Goal: Task Accomplishment & Management: Use online tool/utility

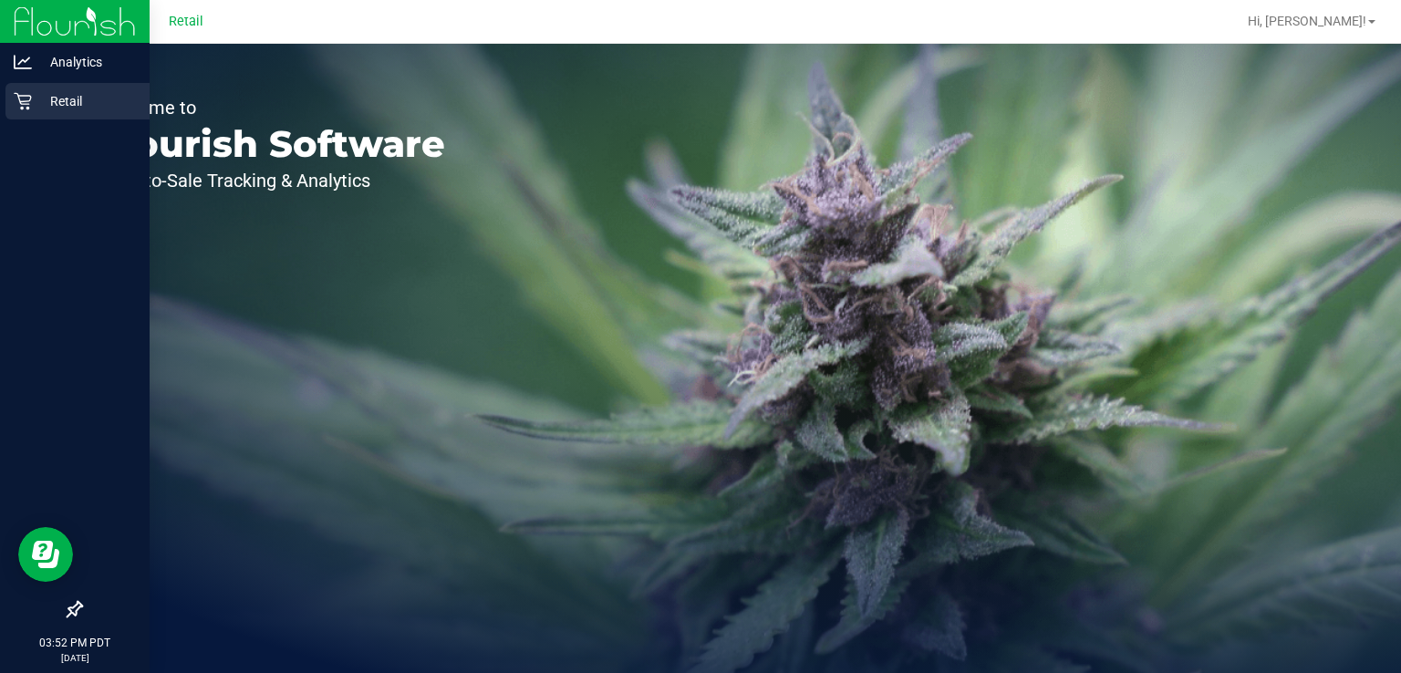
click at [38, 94] on p "Retail" at bounding box center [86, 101] width 109 height 22
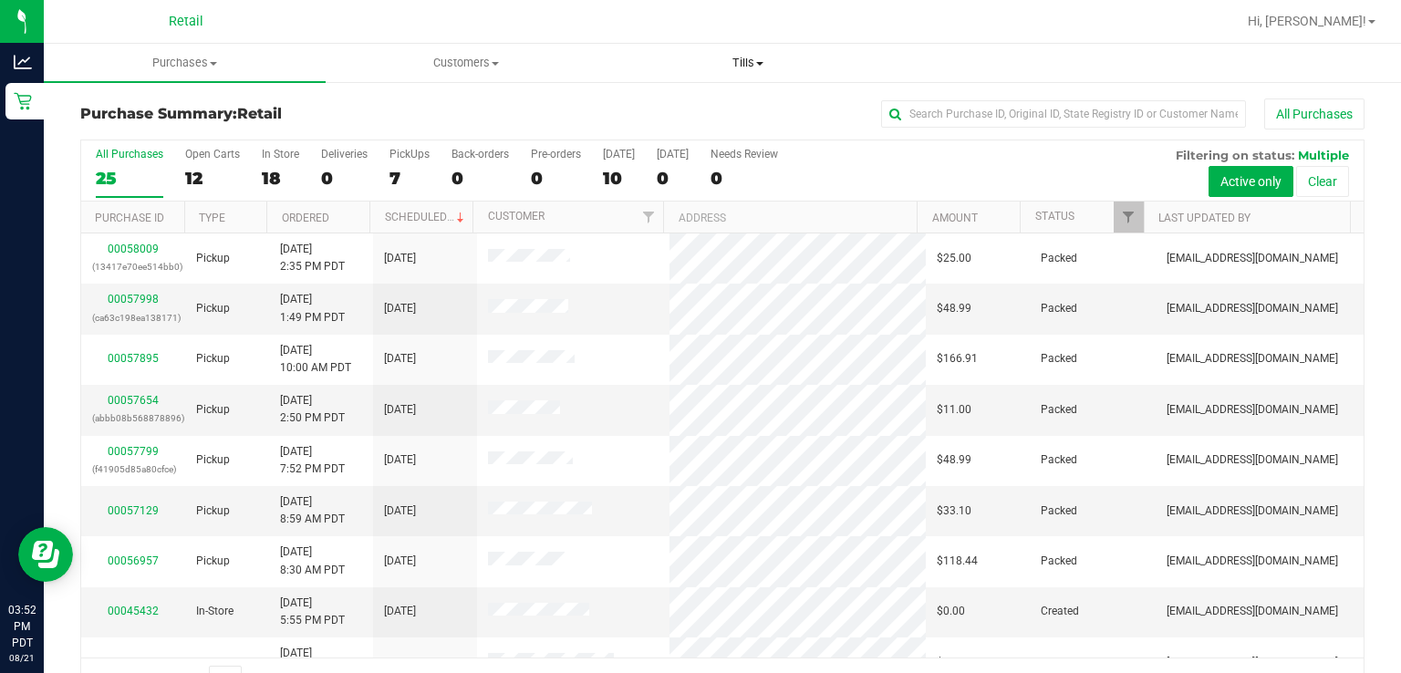
click at [762, 62] on span at bounding box center [759, 64] width 7 height 4
click at [690, 107] on span "Manage tills" at bounding box center [668, 110] width 123 height 16
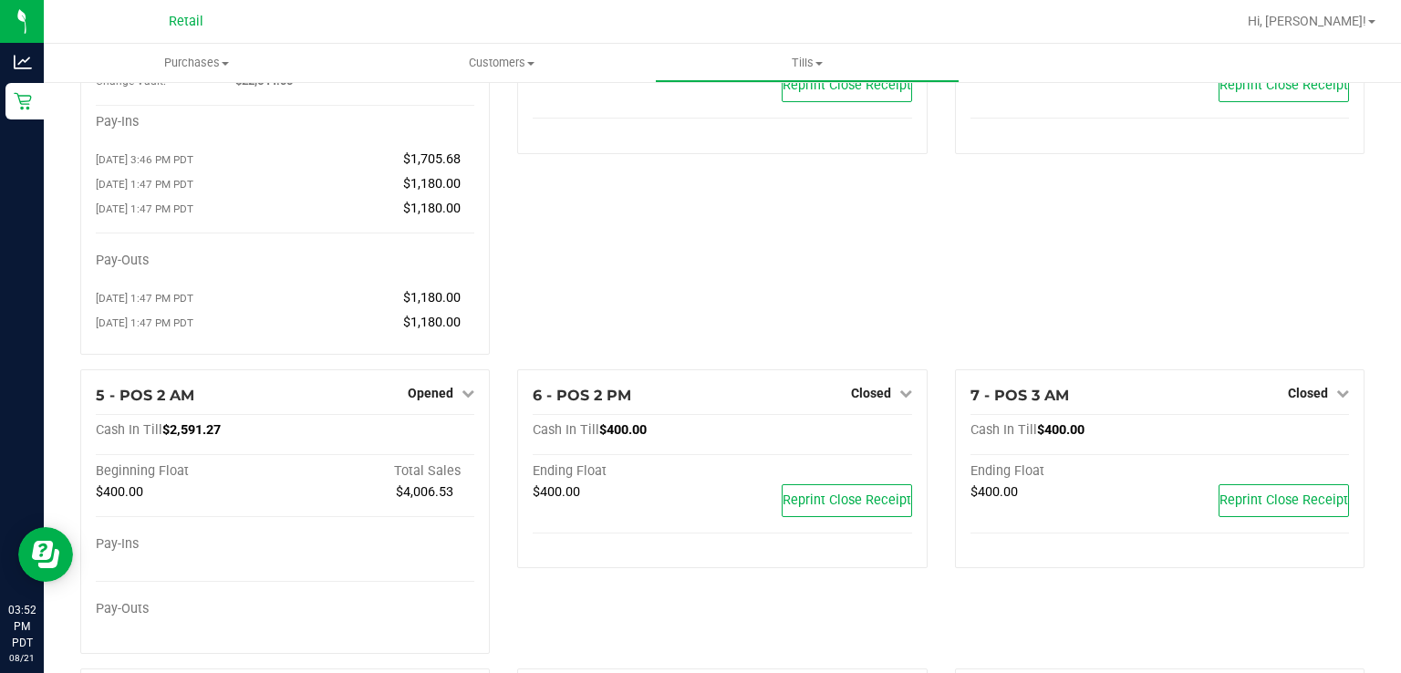
scroll to position [154, 0]
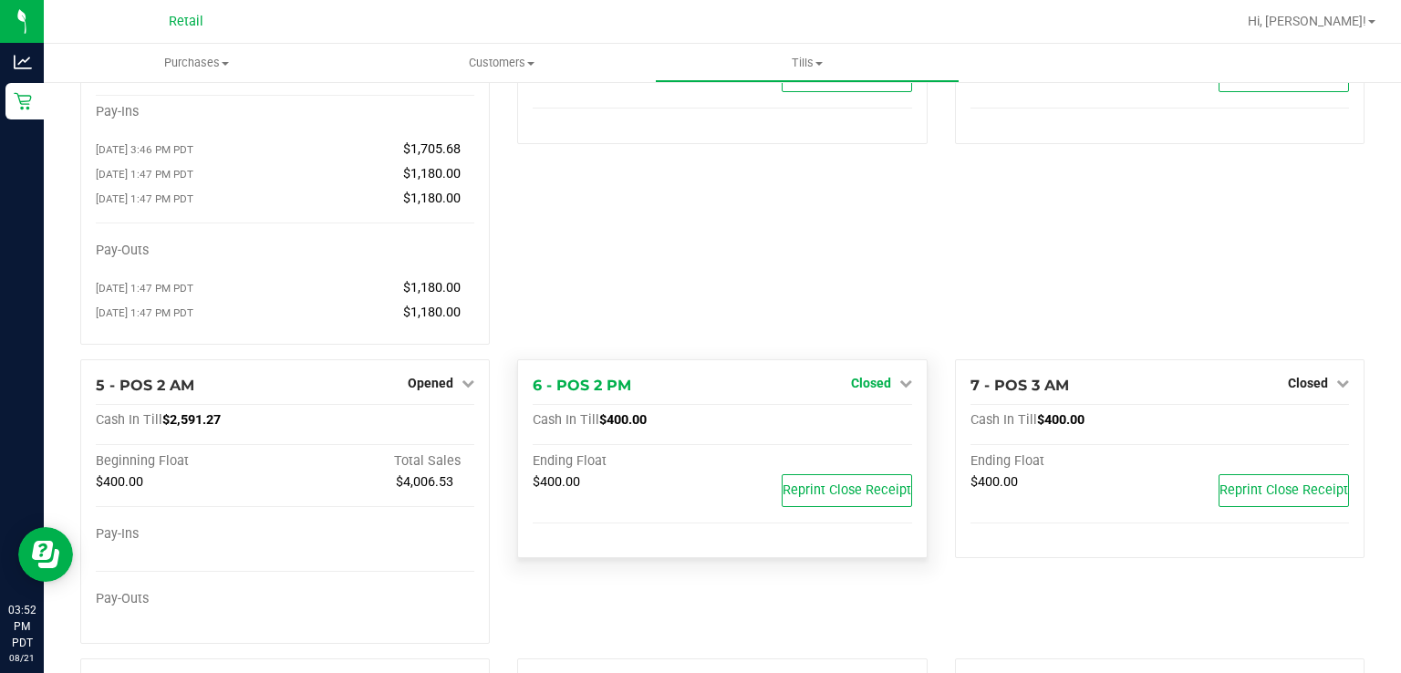
click at [899, 381] on link "Closed" at bounding box center [881, 383] width 61 height 15
click at [859, 418] on link "Open Till" at bounding box center [870, 420] width 48 height 15
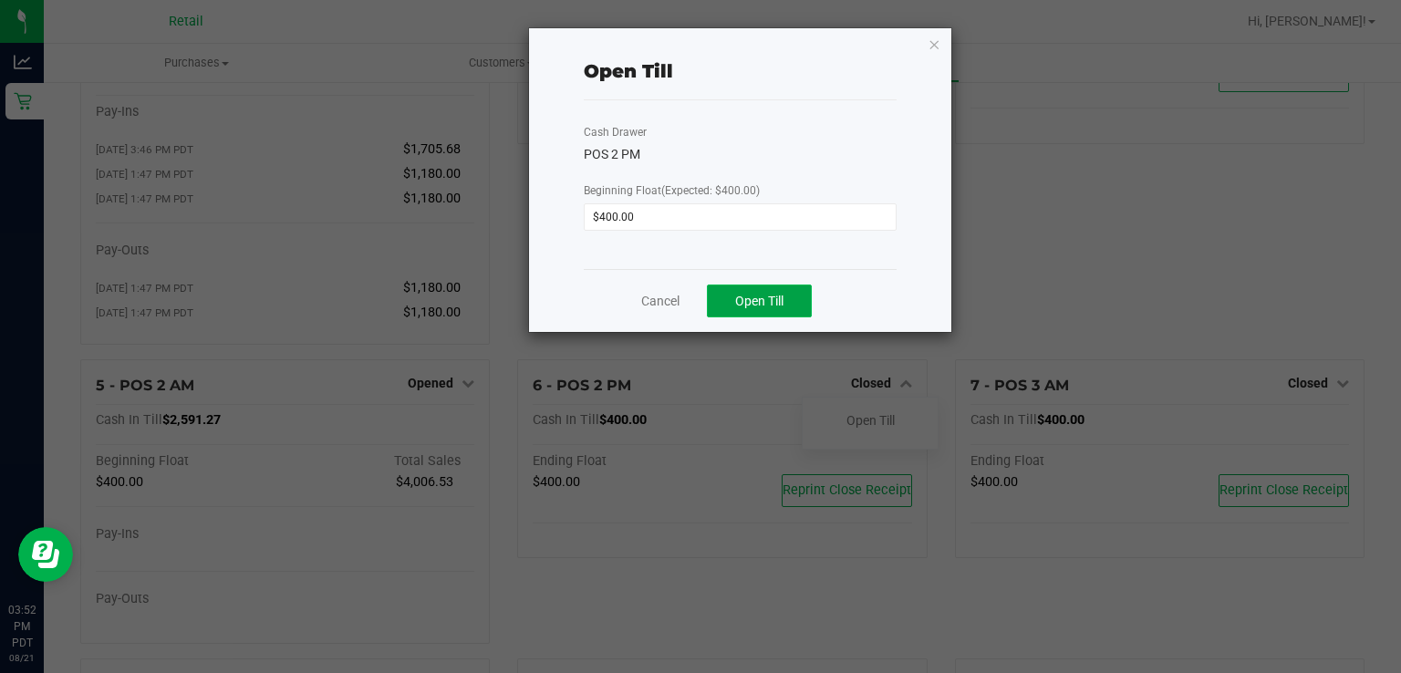
click at [770, 299] on span "Open Till" at bounding box center [759, 301] width 48 height 15
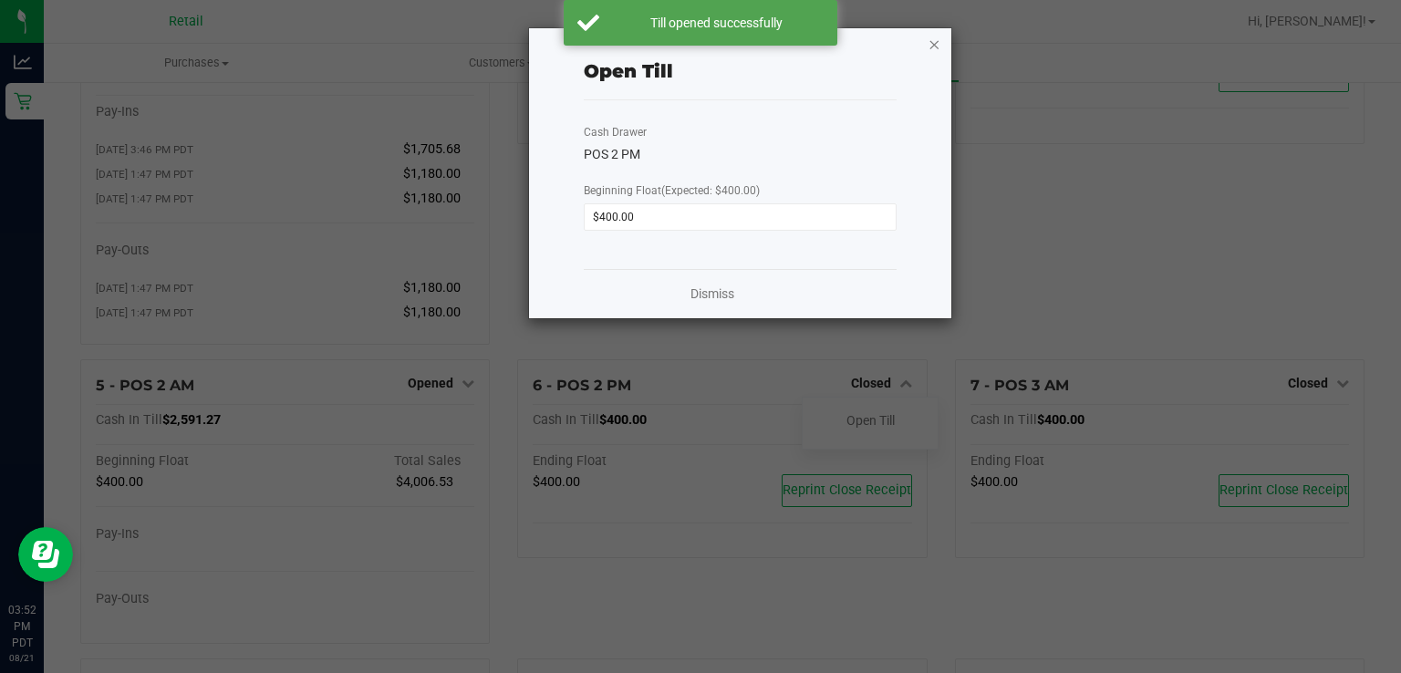
click at [934, 53] on icon "button" at bounding box center [935, 44] width 13 height 22
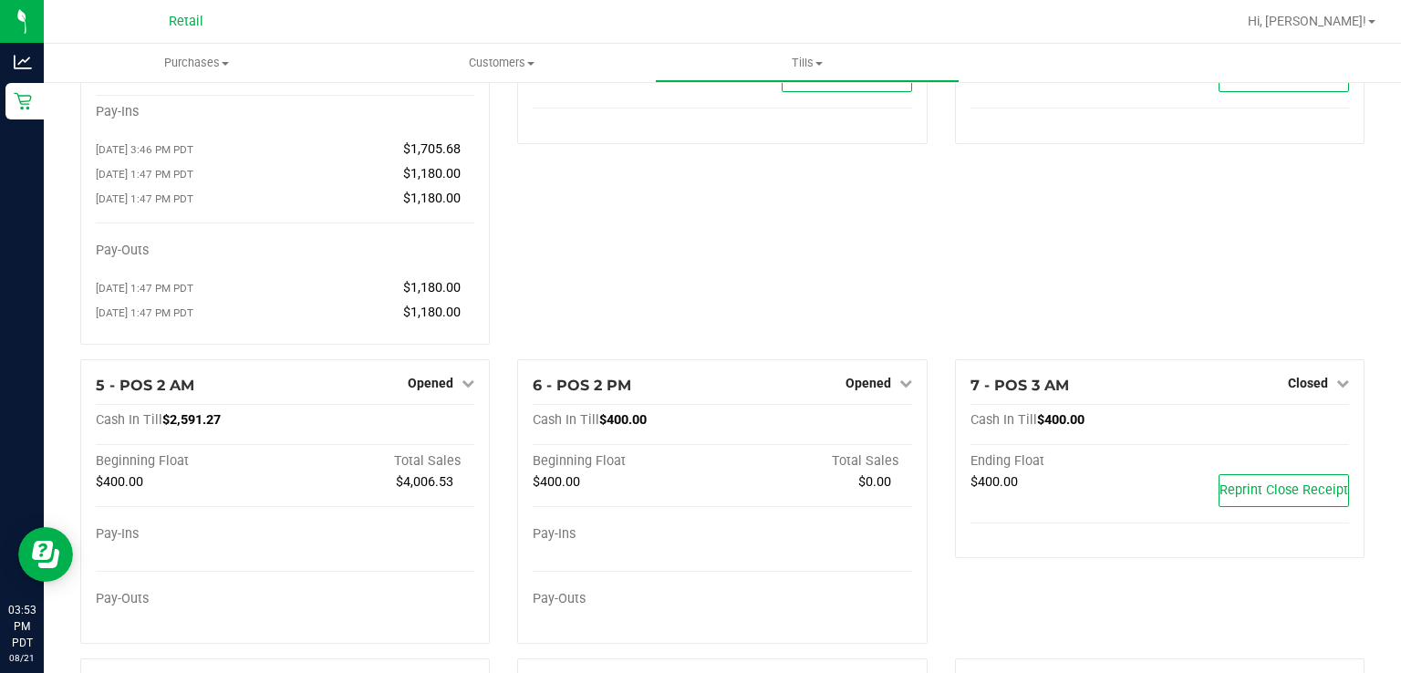
scroll to position [0, 0]
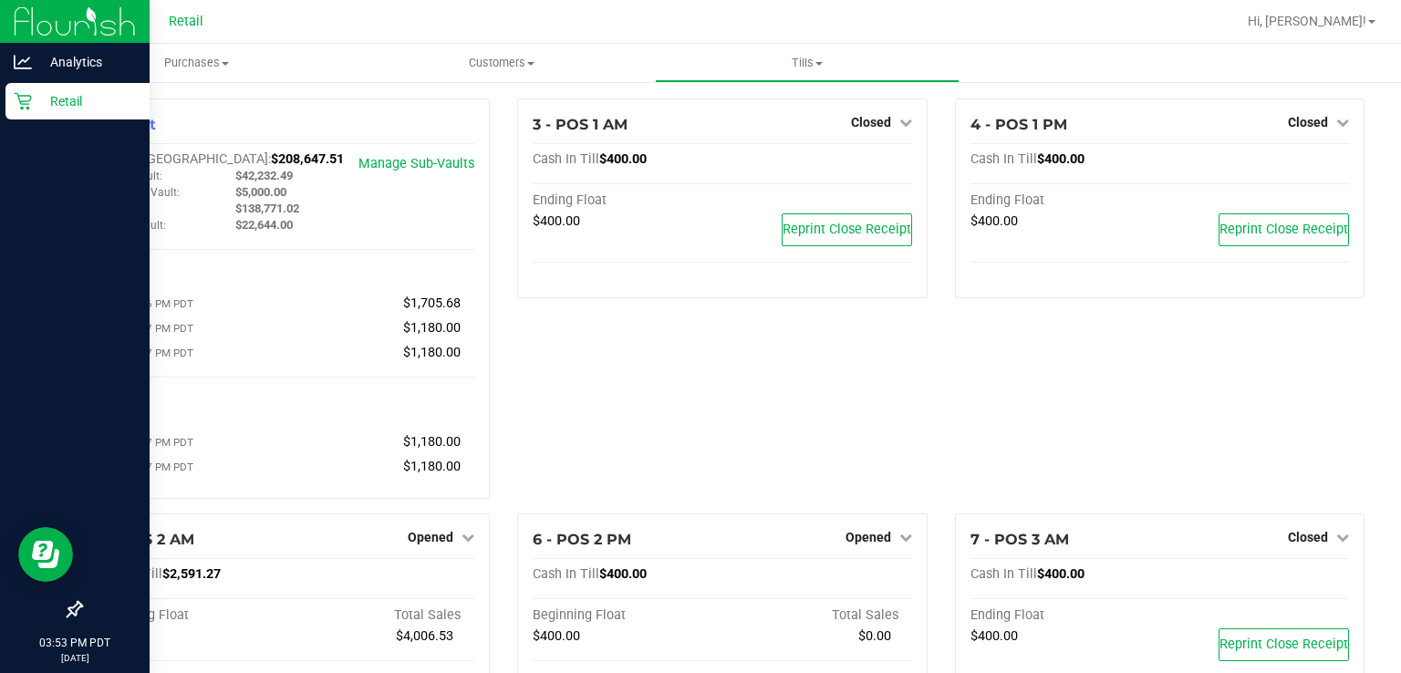
click at [29, 106] on icon at bounding box center [23, 101] width 18 height 18
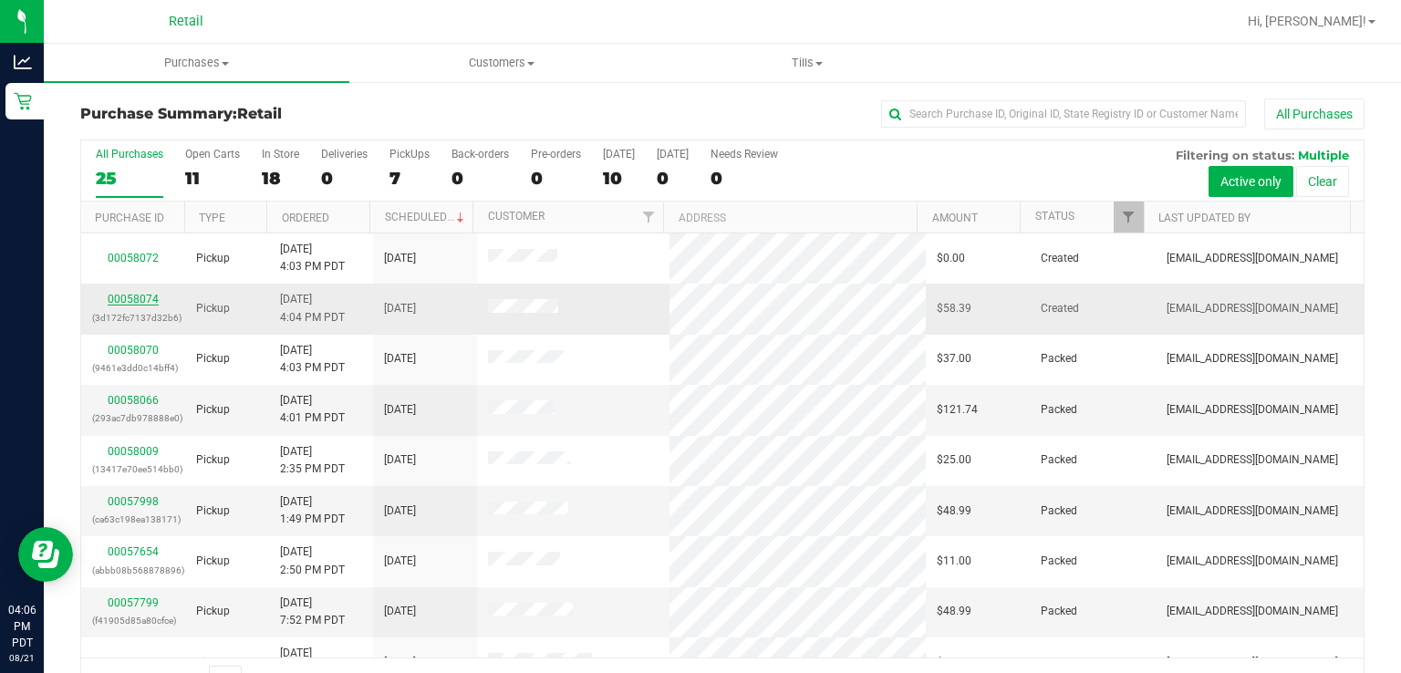
click at [128, 302] on link "00058074" at bounding box center [133, 299] width 51 height 13
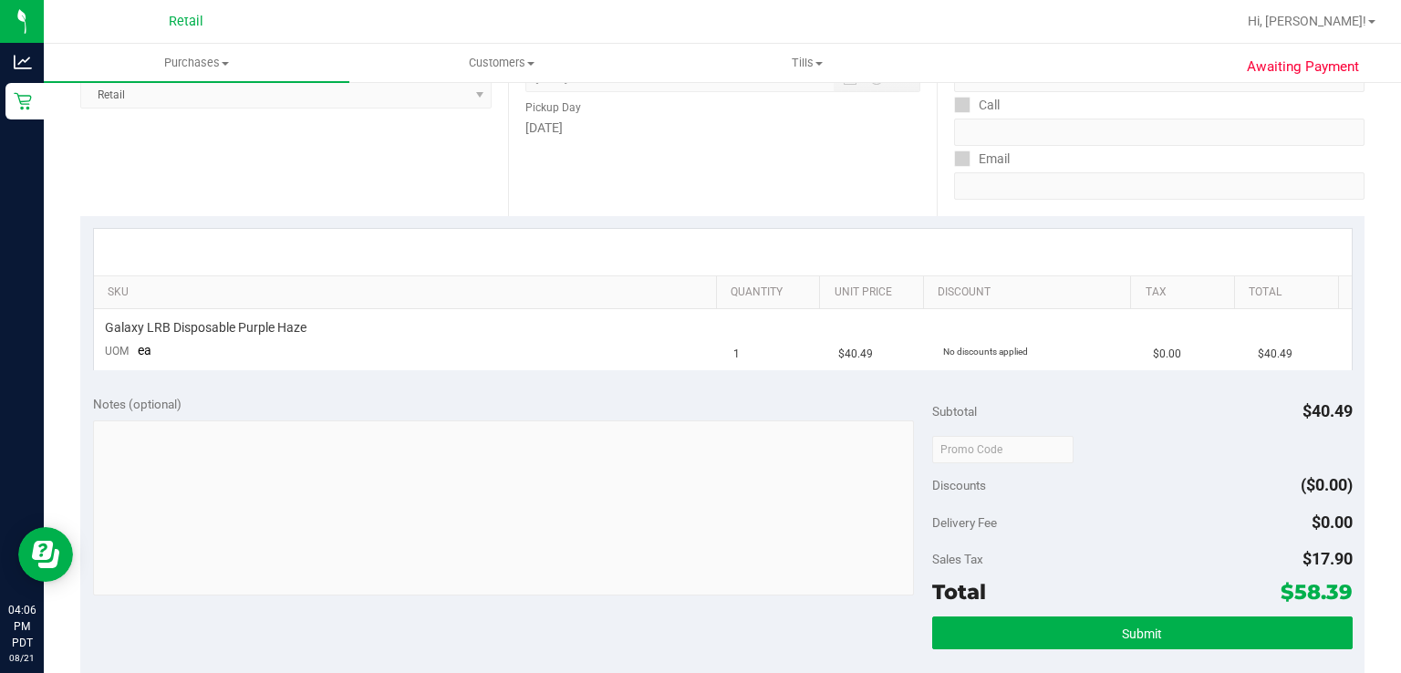
scroll to position [272, 0]
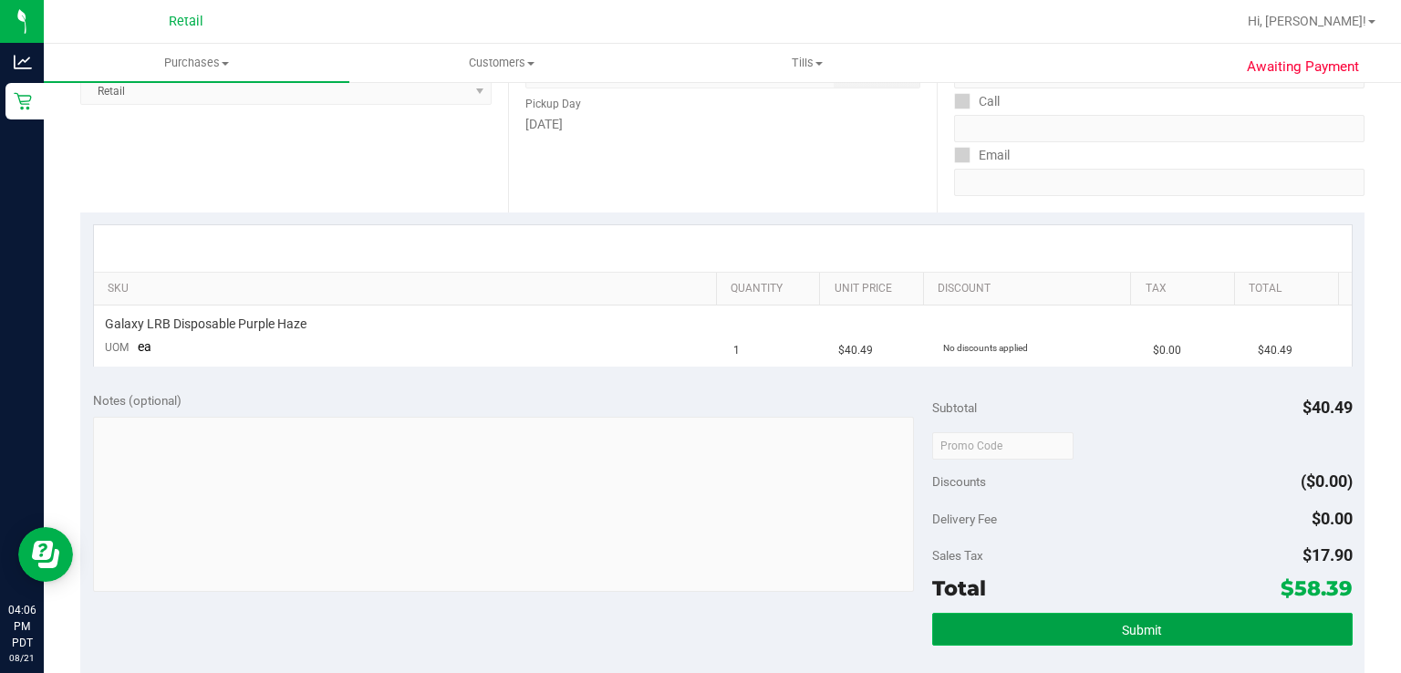
click at [1158, 616] on button "Submit" at bounding box center [1142, 629] width 420 height 33
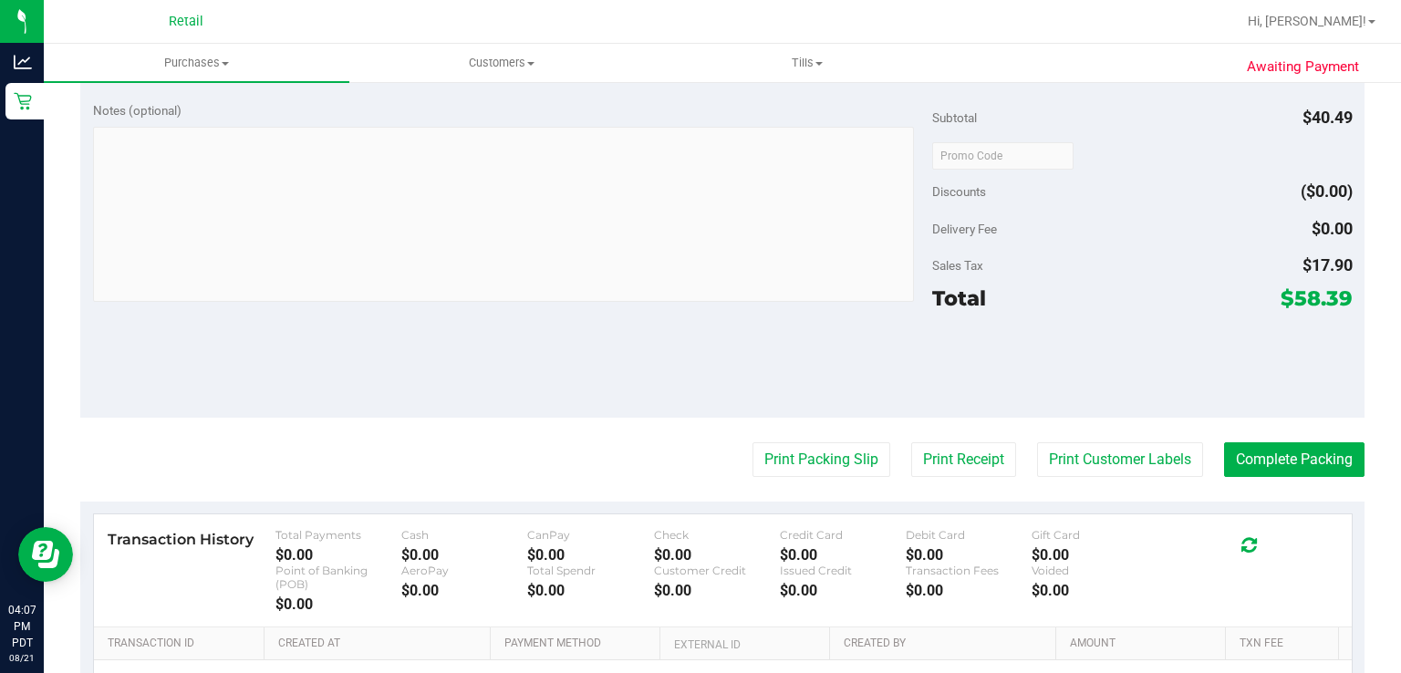
scroll to position [566, 0]
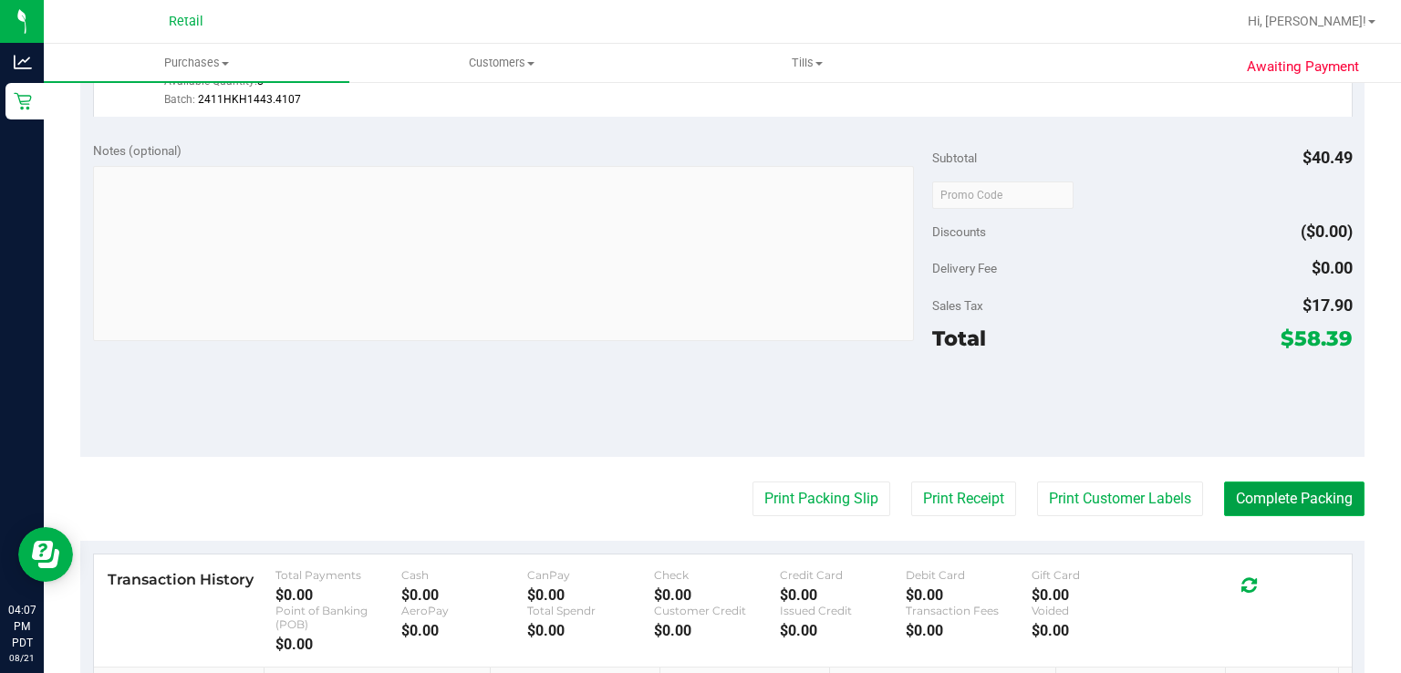
click at [1294, 492] on button "Complete Packing" at bounding box center [1294, 499] width 140 height 35
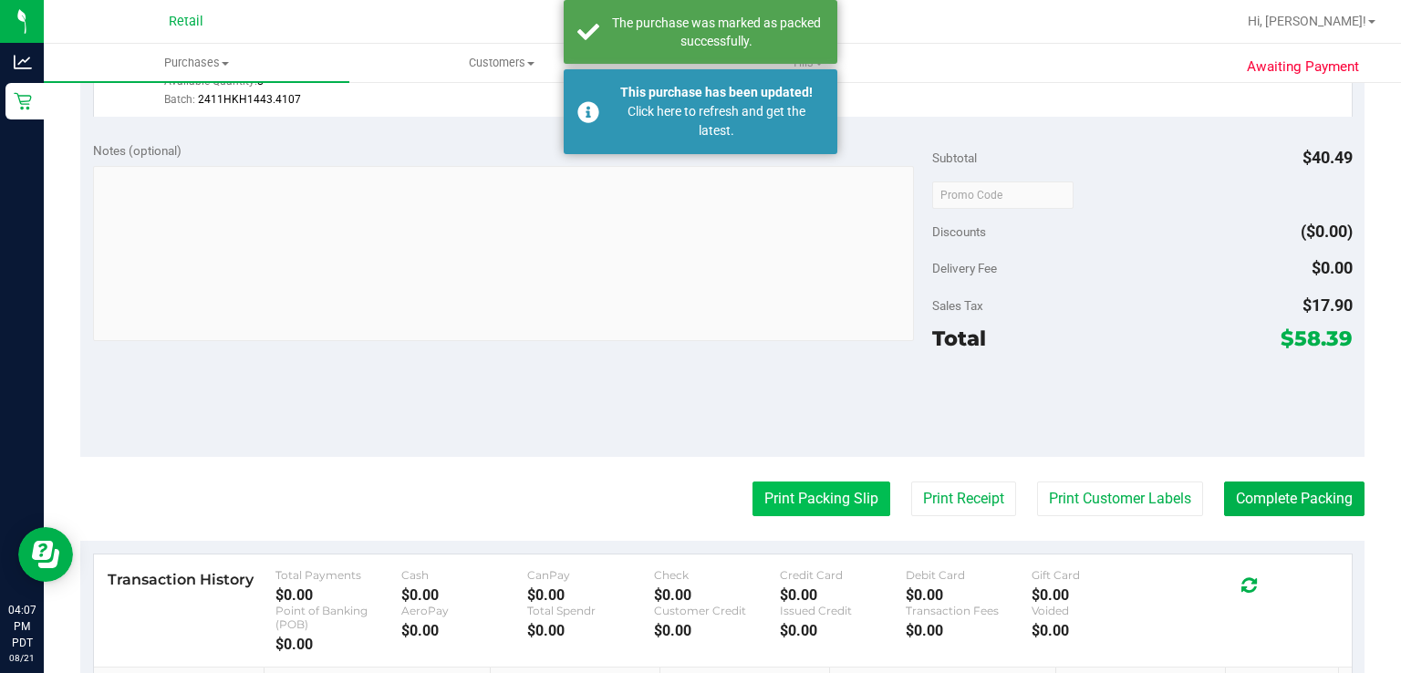
click at [822, 500] on button "Print Packing Slip" at bounding box center [822, 499] width 138 height 35
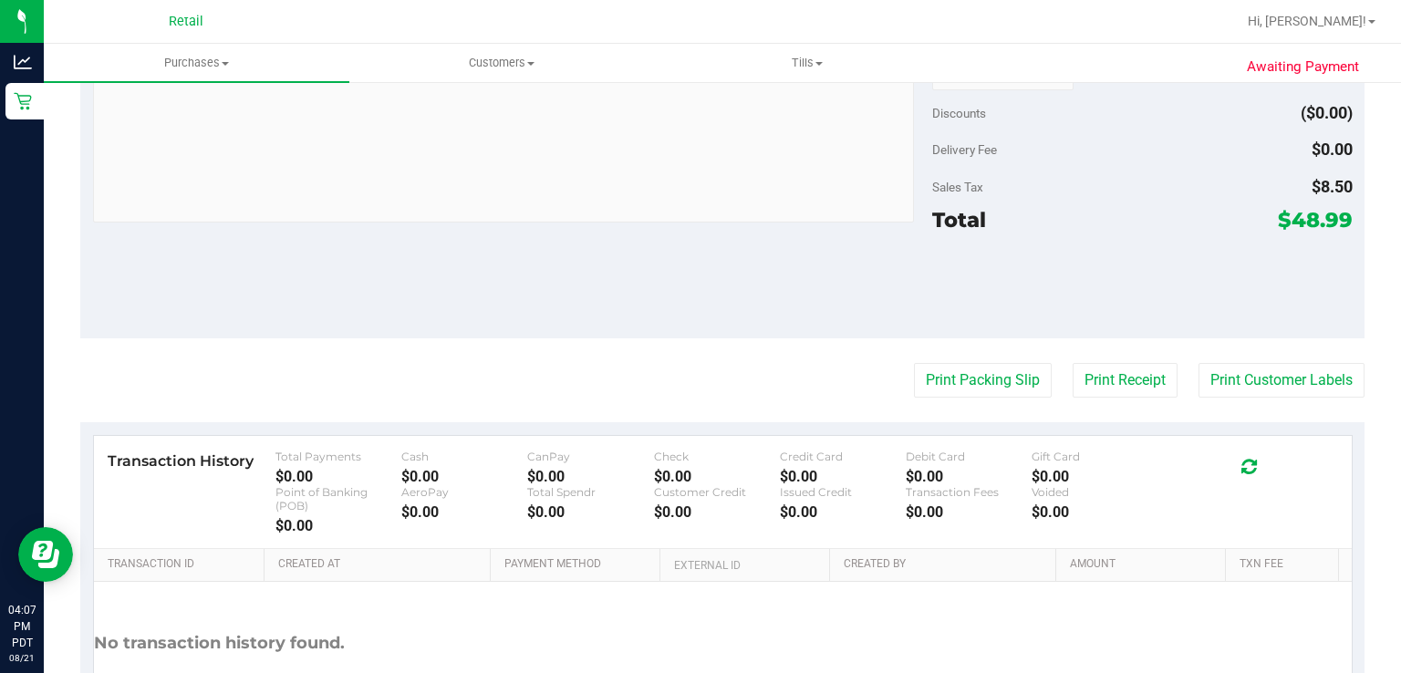
scroll to position [671, 0]
click at [979, 372] on button "Print Packing Slip" at bounding box center [983, 380] width 138 height 35
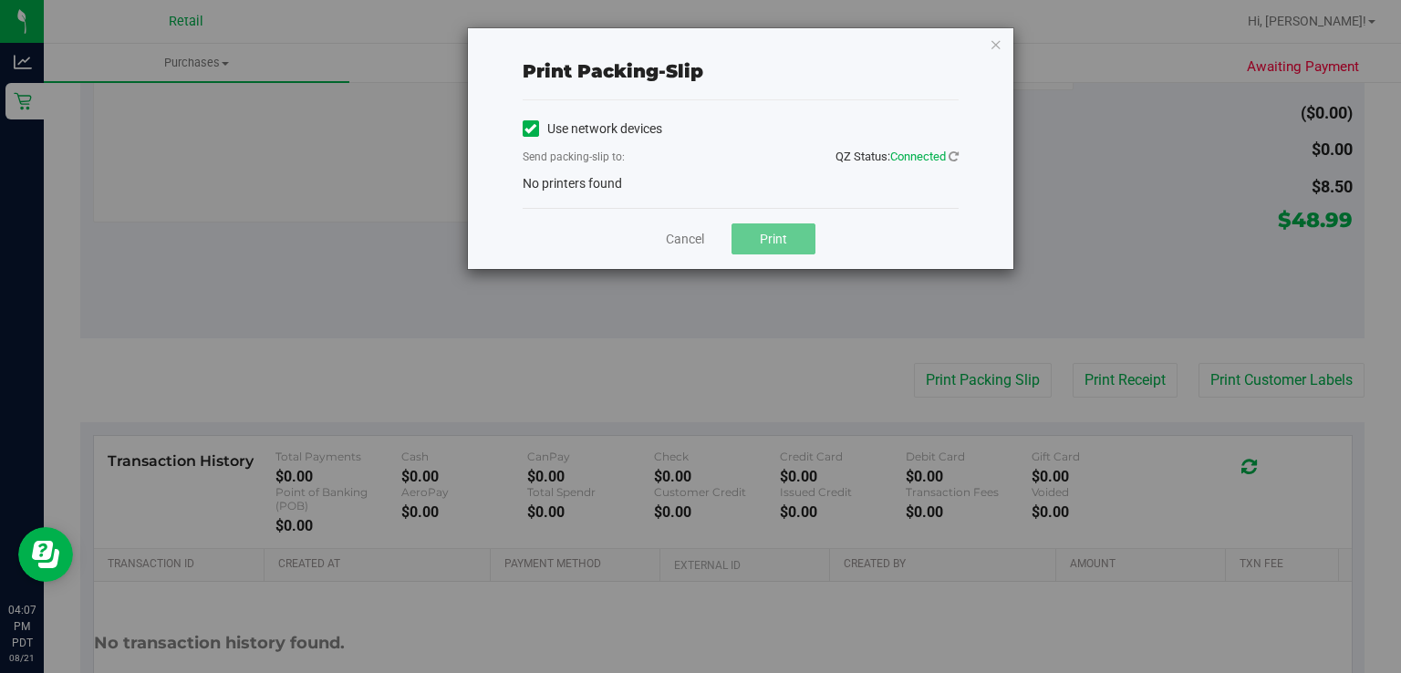
click at [589, 188] on span "No printers found" at bounding box center [572, 183] width 99 height 15
click at [598, 160] on label "Send packing-slip to:" at bounding box center [574, 157] width 102 height 16
click at [527, 129] on icon at bounding box center [530, 129] width 12 height 0
click at [0, 0] on input "Use network devices" at bounding box center [0, 0] width 0 height 0
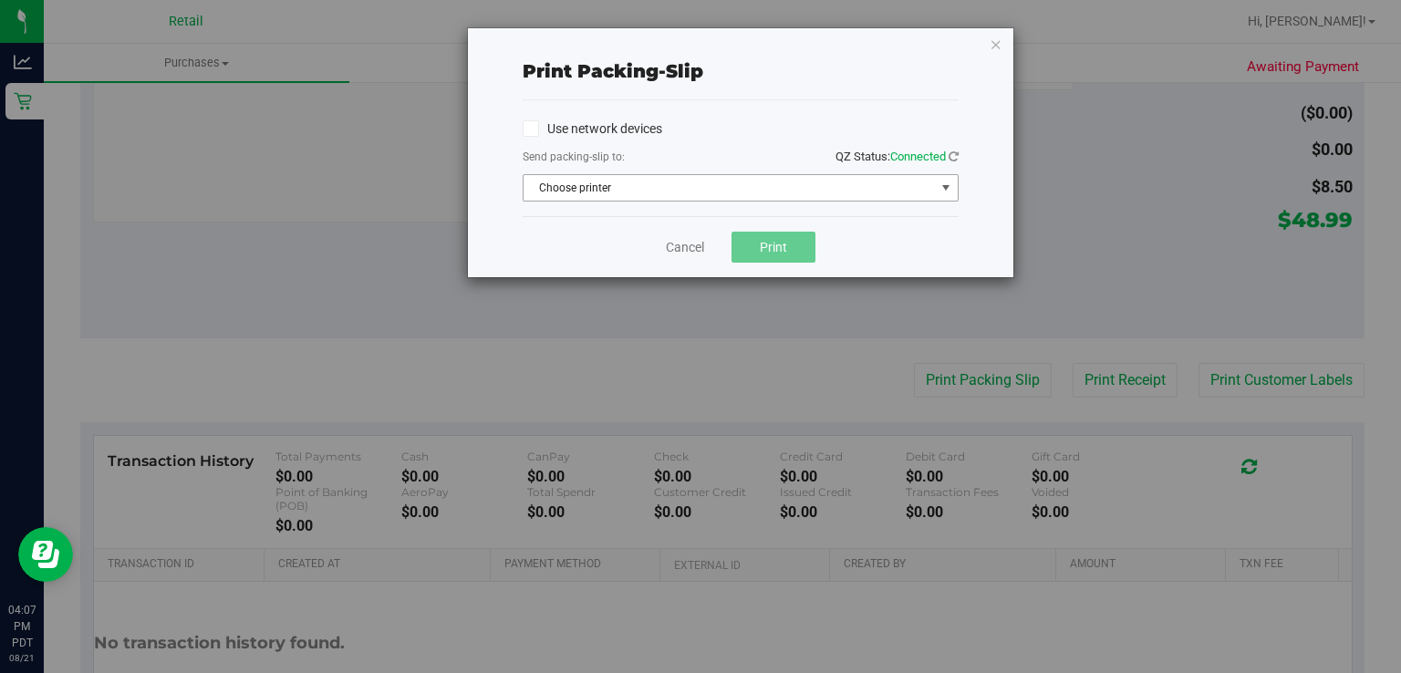
click at [946, 187] on span "select" at bounding box center [946, 188] width 15 height 15
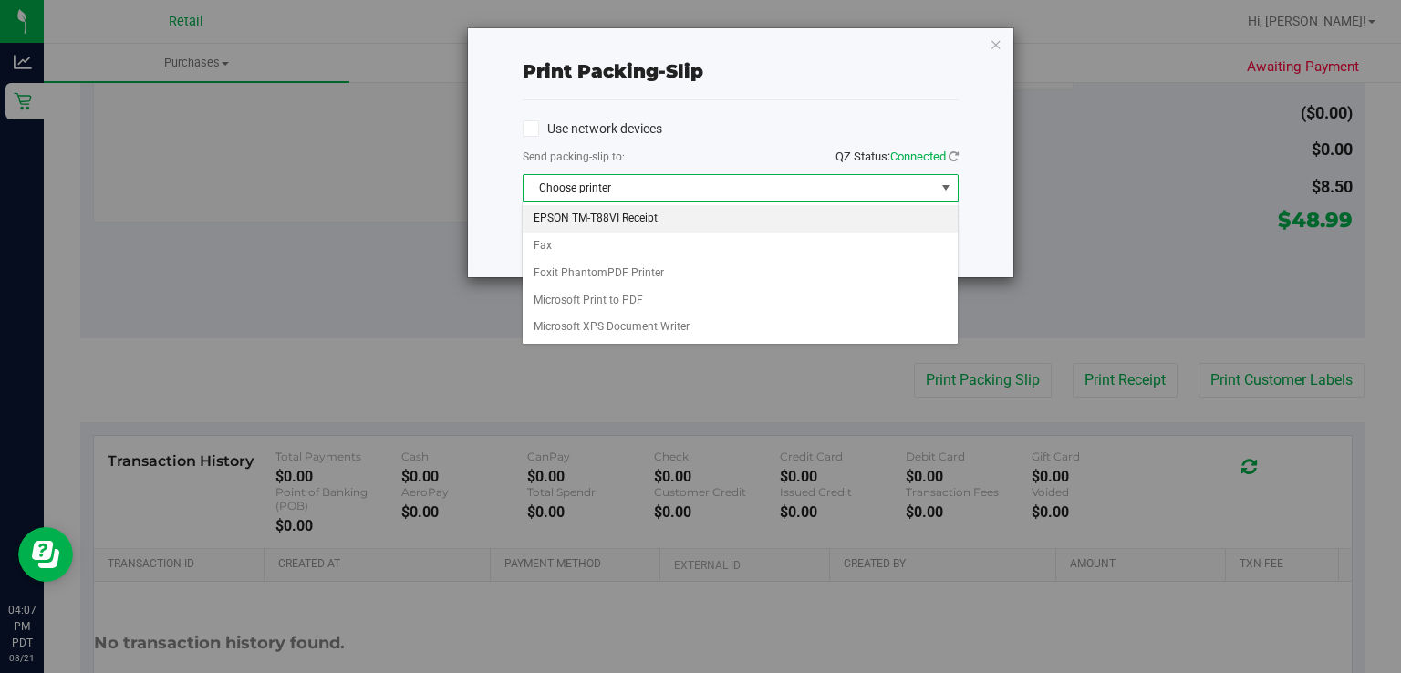
click at [638, 213] on li "EPSON TM-T88VI Receipt" at bounding box center [740, 218] width 434 height 27
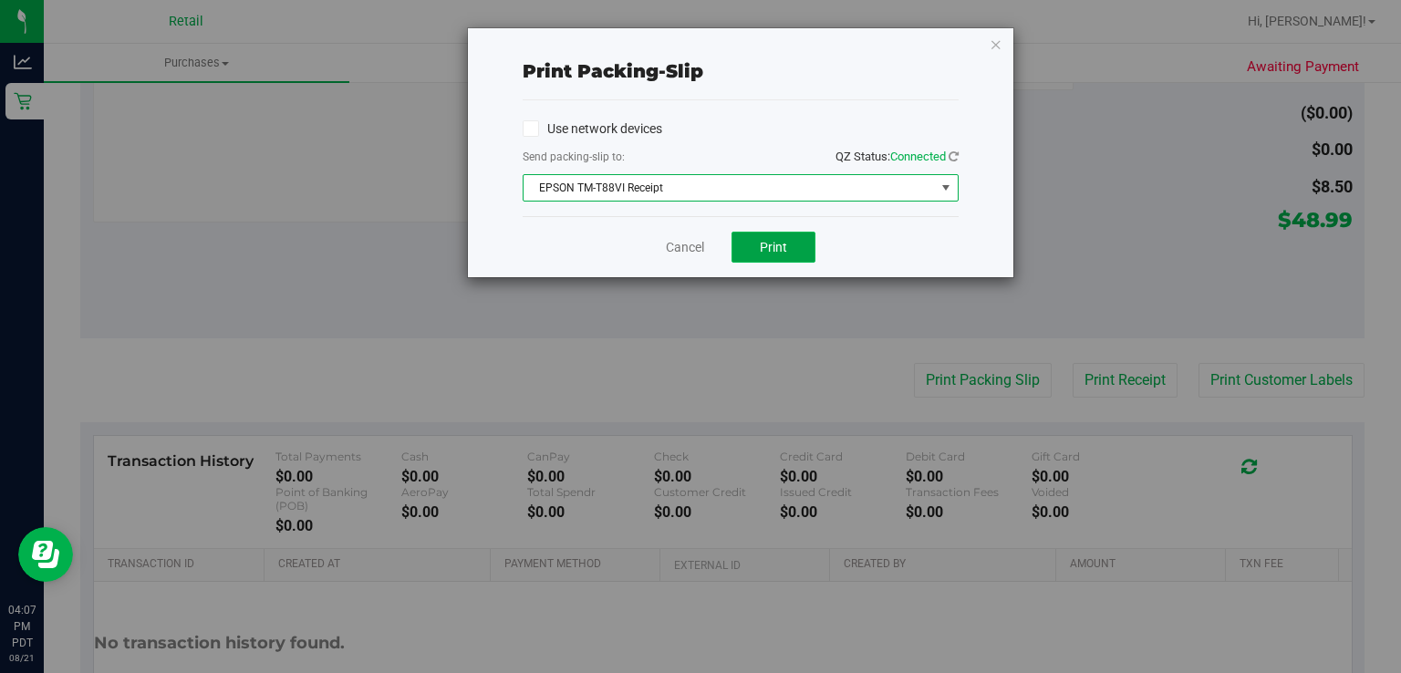
click at [787, 237] on button "Print" at bounding box center [774, 247] width 84 height 31
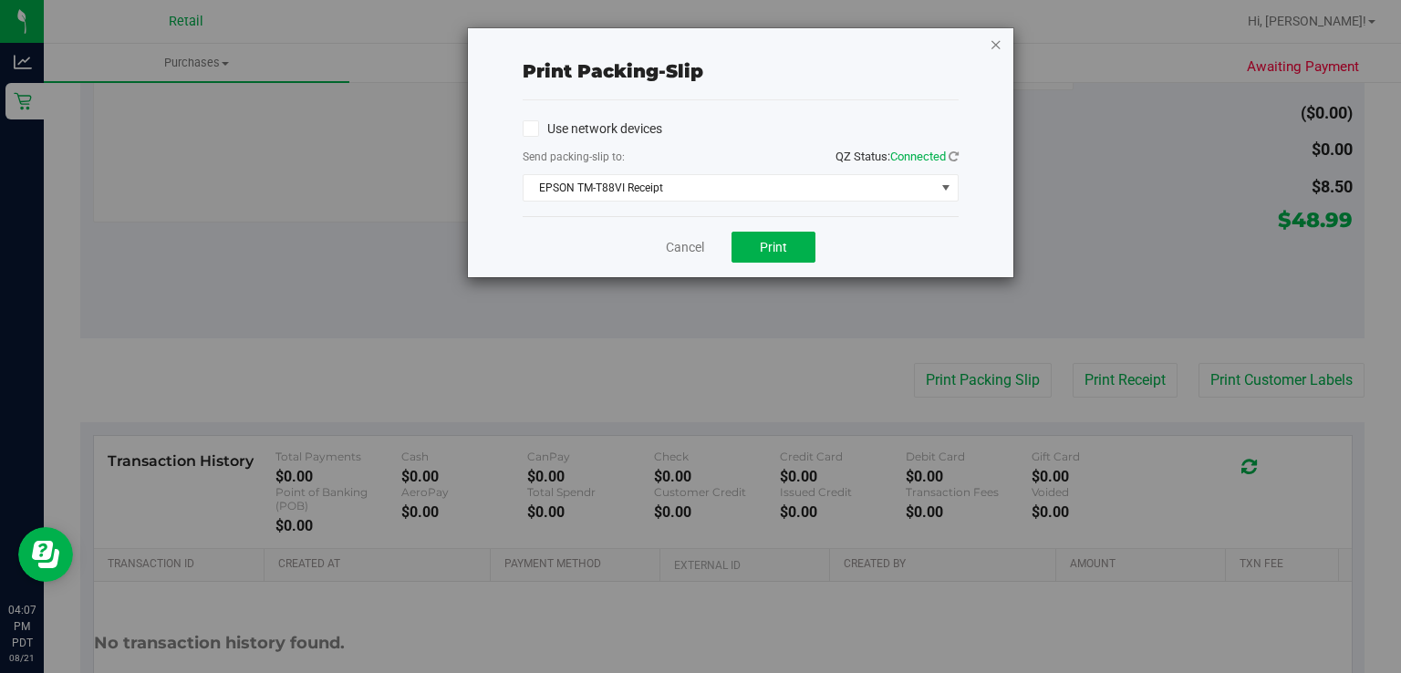
click at [992, 49] on icon "button" at bounding box center [996, 44] width 13 height 22
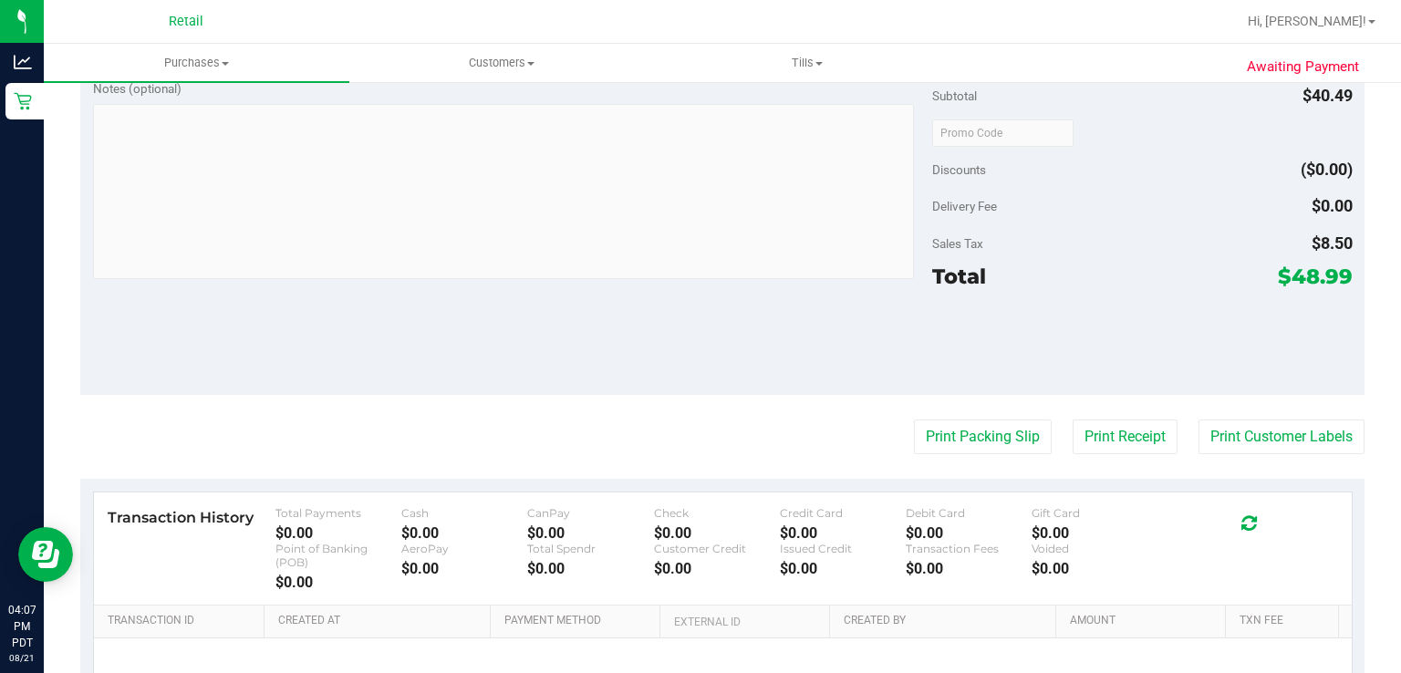
scroll to position [614, 0]
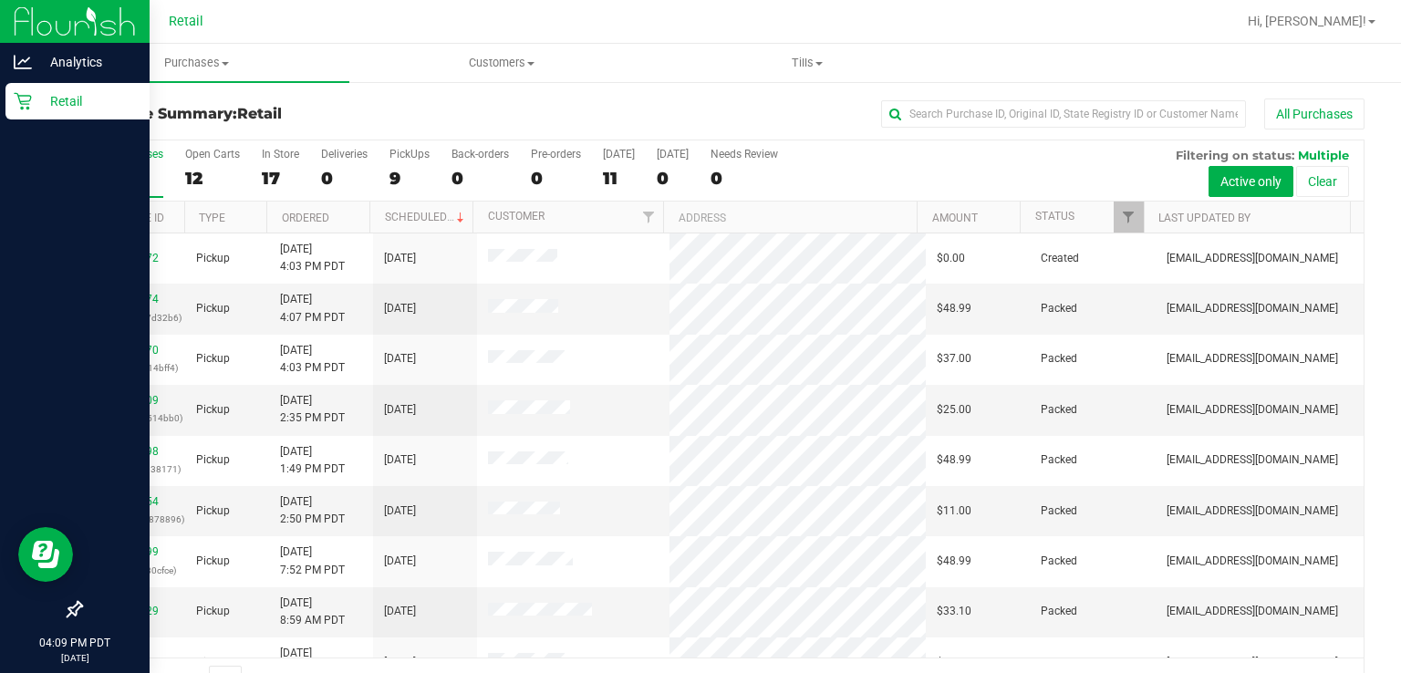
click at [26, 98] on icon at bounding box center [23, 101] width 18 height 18
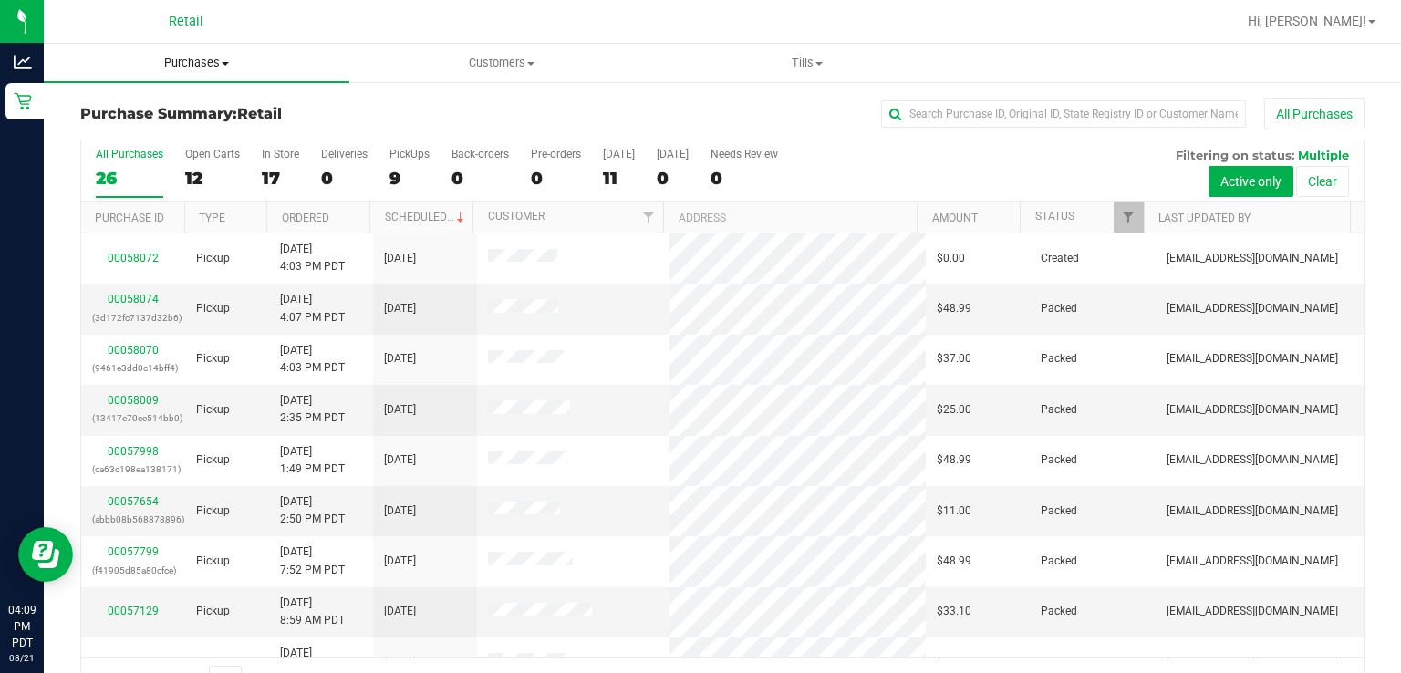
click at [319, 45] on uib-tab-heading "Purchases Summary of purchases Fulfillment All purchases" at bounding box center [197, 63] width 306 height 38
